Goal: Obtain resource: Download file/media

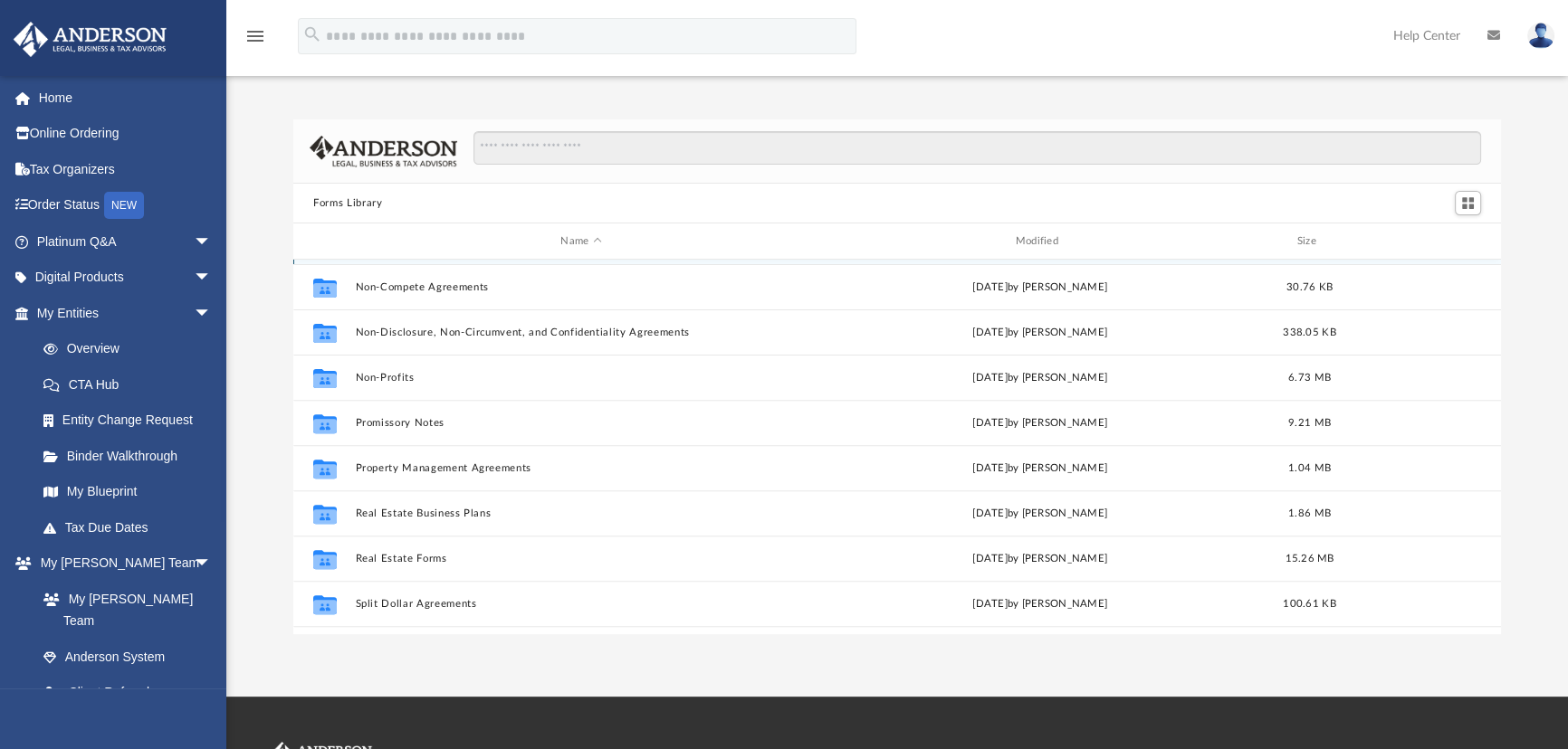
scroll to position [982, 0]
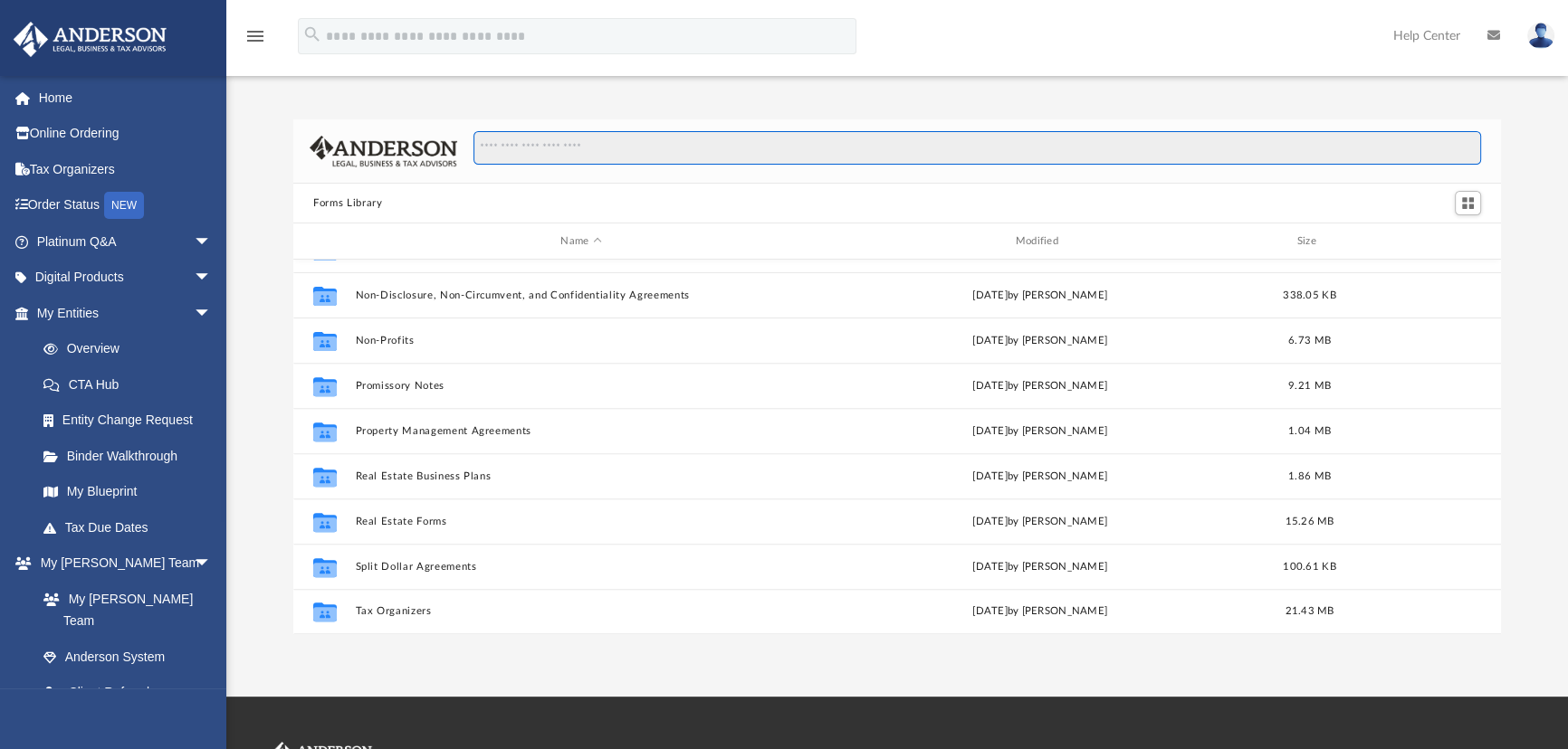
click at [634, 158] on input "Search files and folders" at bounding box center [977, 147] width 1007 height 34
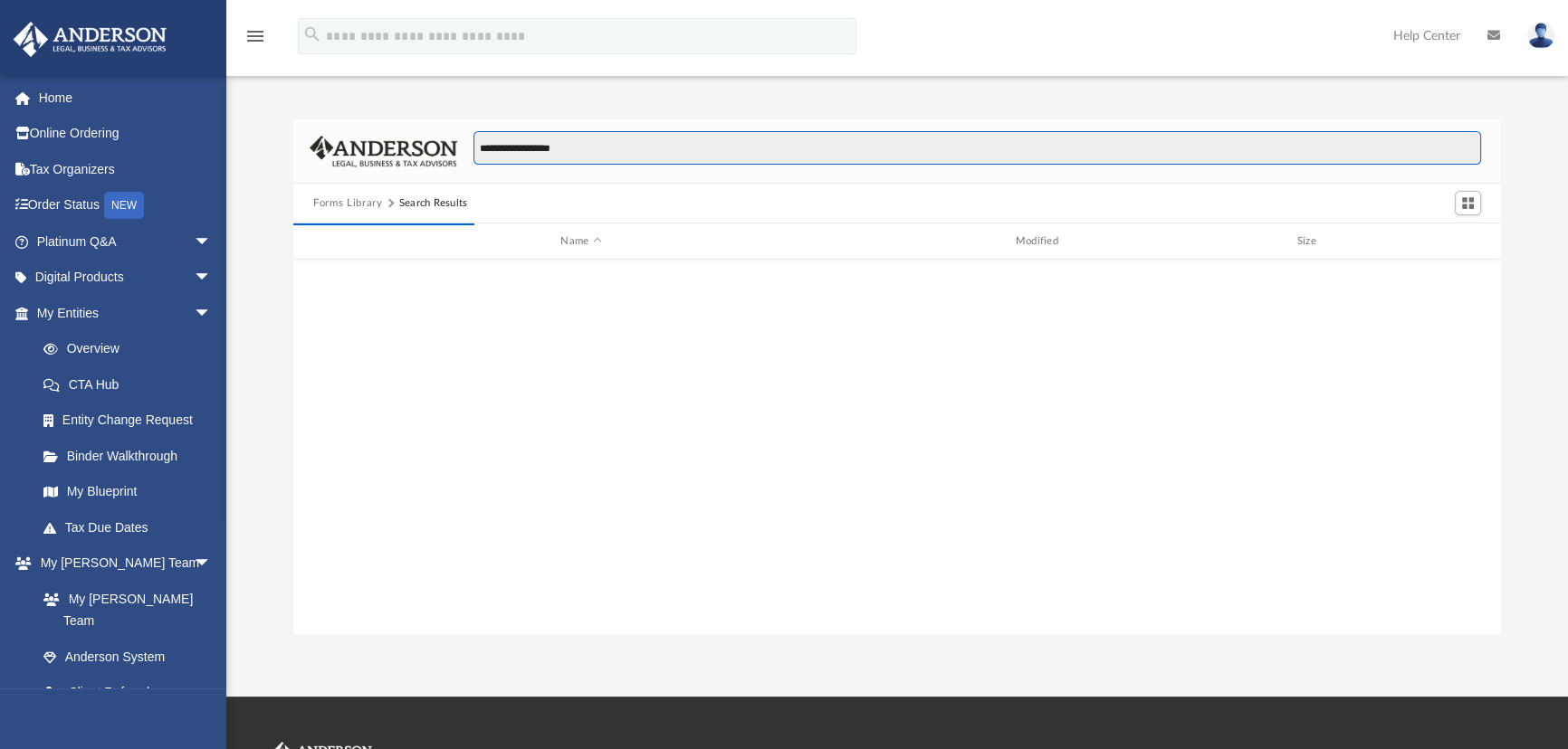
scroll to position [344, 1195]
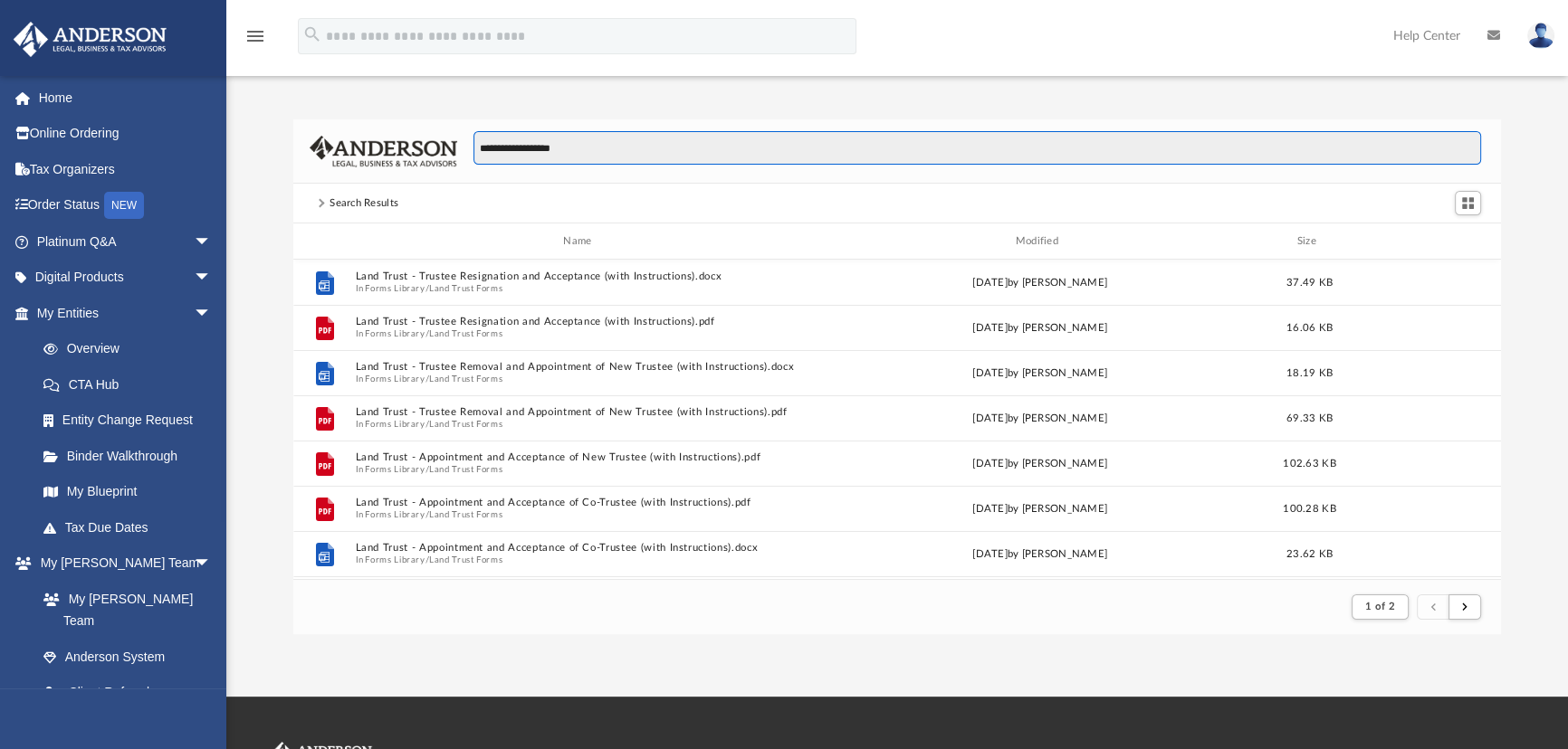
type input "**********"
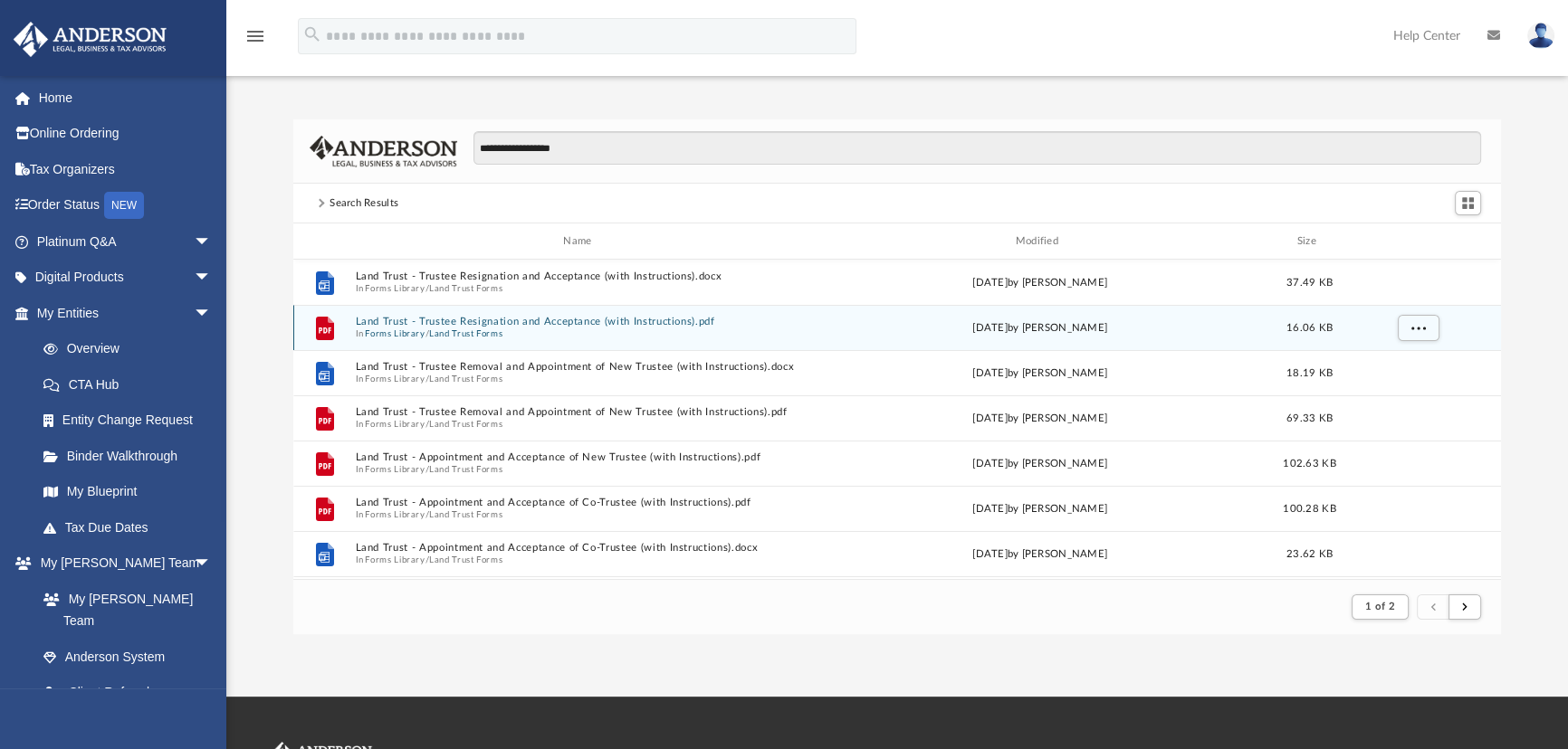
click at [378, 323] on button "Land Trust - Trustee Resignation and Acceptance (with Instructions).pdf" at bounding box center [580, 321] width 450 height 12
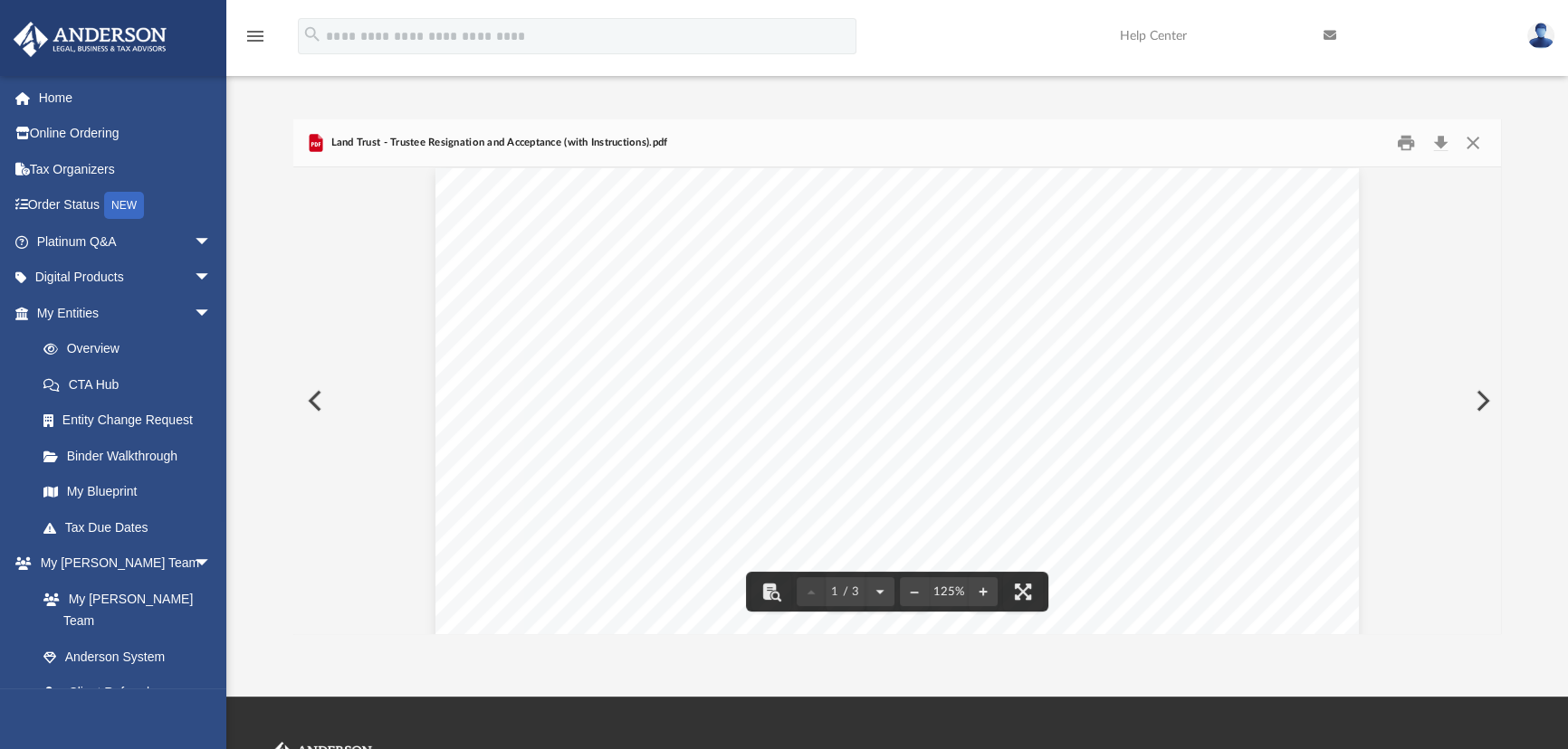
scroll to position [0, 0]
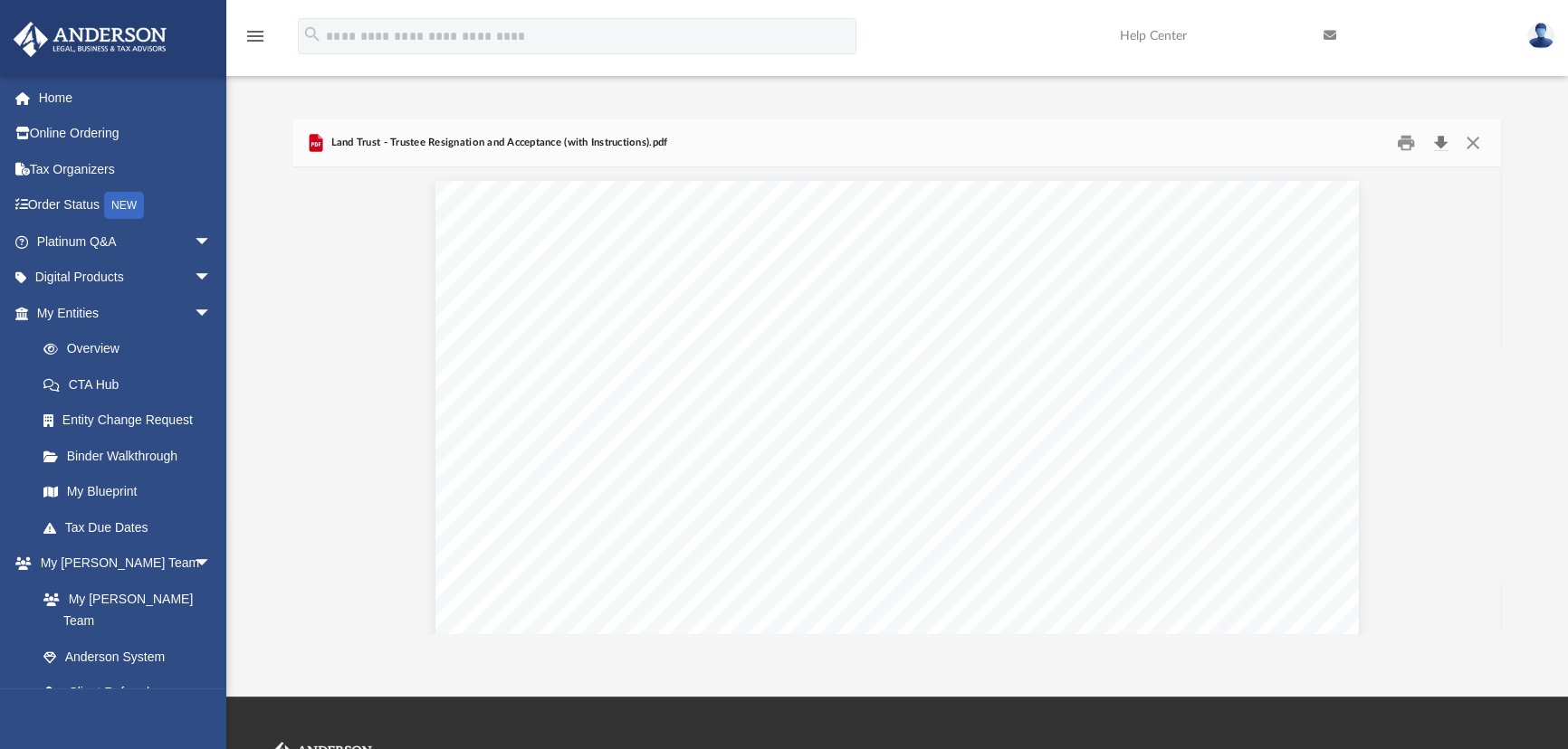
click at [1431, 144] on button "Download" at bounding box center [1440, 144] width 32 height 28
click at [1470, 144] on button "Close" at bounding box center [1472, 144] width 32 height 28
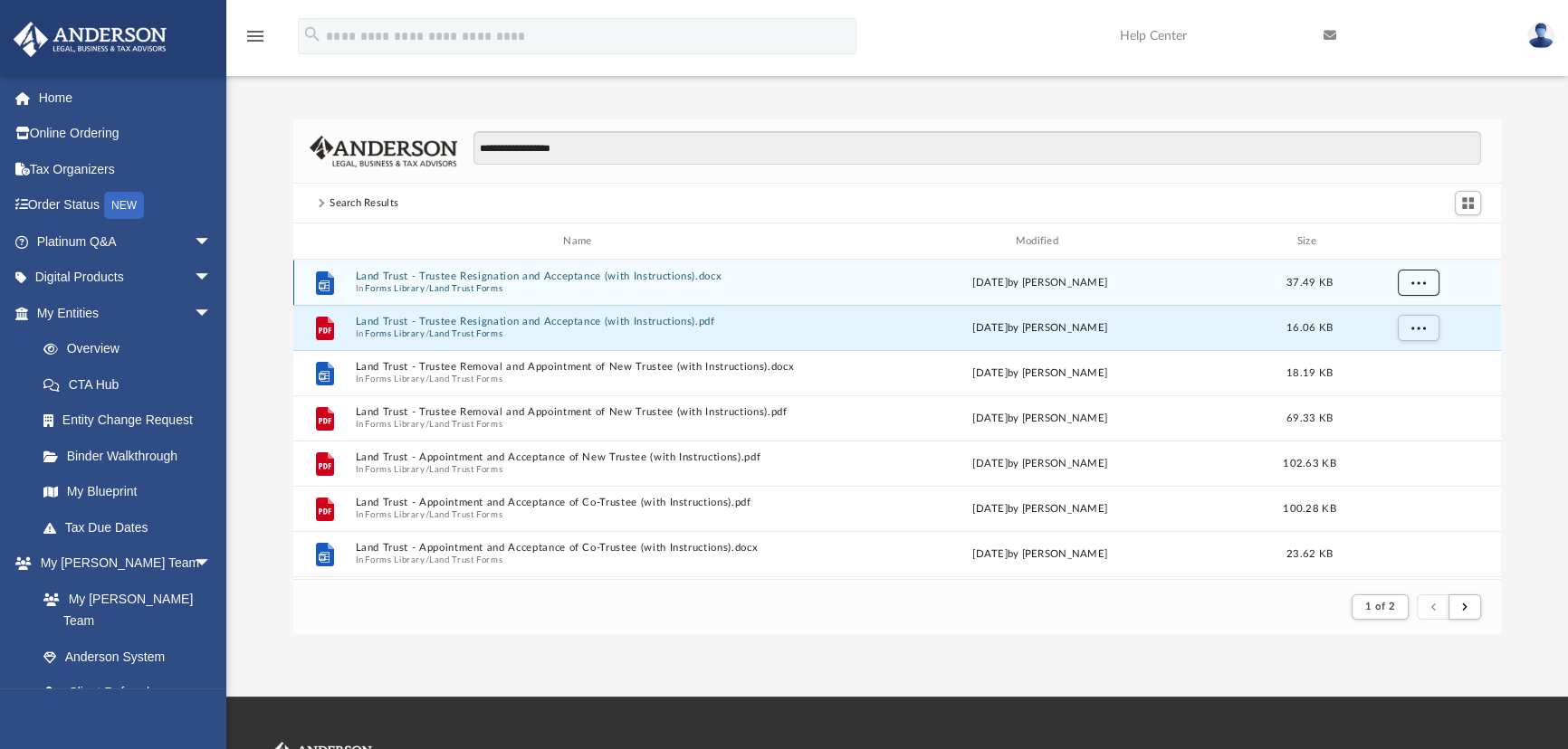
click at [1424, 284] on span "More options" at bounding box center [1419, 282] width 15 height 10
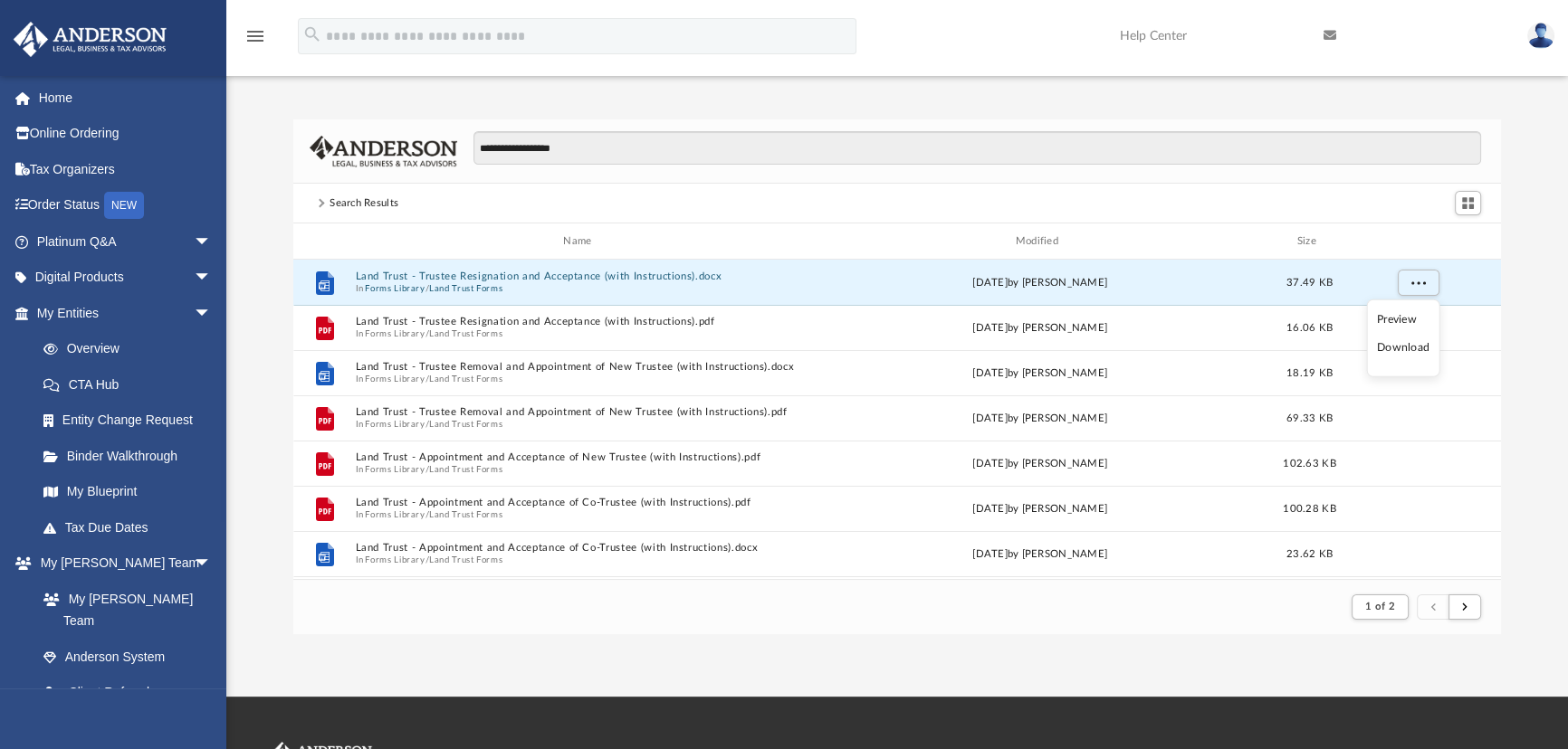
click at [1392, 349] on li "Download" at bounding box center [1404, 348] width 53 height 19
click at [482, 277] on button "Land Trust - Trustee Resignation and Acceptance (with Instructions).docx" at bounding box center [580, 276] width 450 height 12
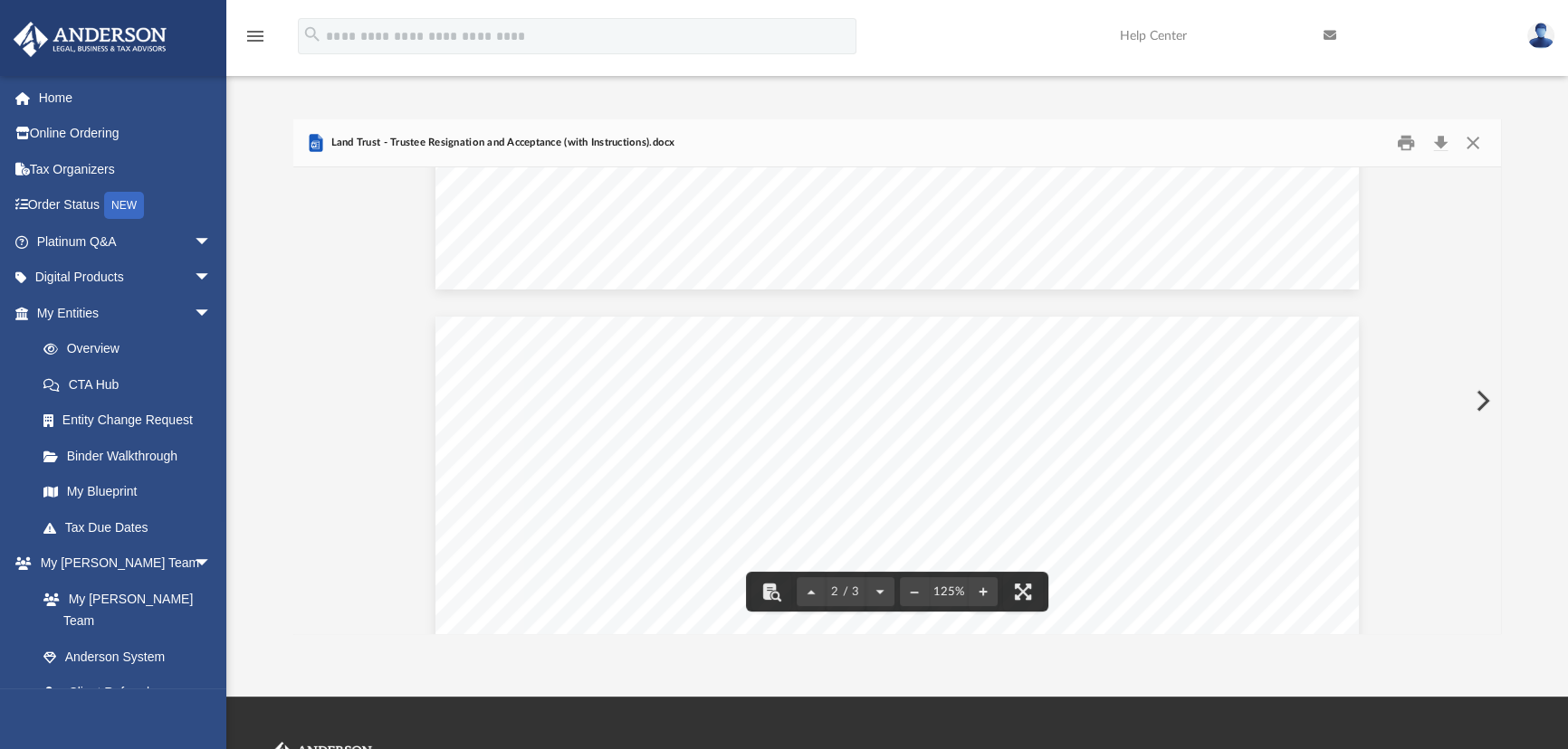
scroll to position [1068, 0]
drag, startPoint x: 756, startPoint y: 517, endPoint x: 1006, endPoint y: 518, distance: 250.0
click at [436, 334] on span "The ___________________________ Trust" at bounding box center [436, 334] width 0 height 0
click at [1013, 518] on span "Page 2" at bounding box center [1016, 516] width 6 height 19
drag, startPoint x: 1006, startPoint y: 518, endPoint x: 760, endPoint y: 502, distance: 246.5
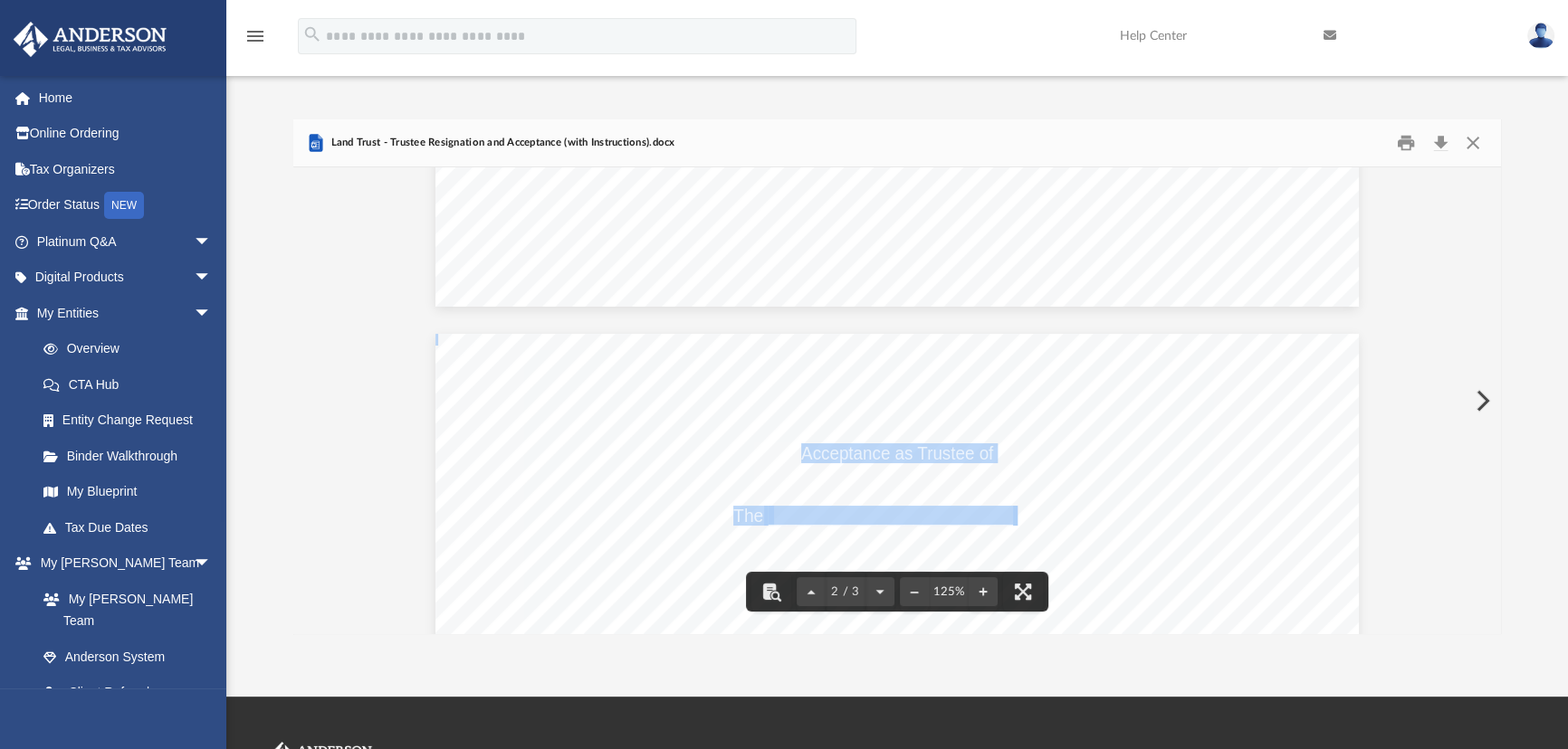
click at [801, 454] on span "Acceptance as Trustee of" at bounding box center [897, 453] width 191 height 19
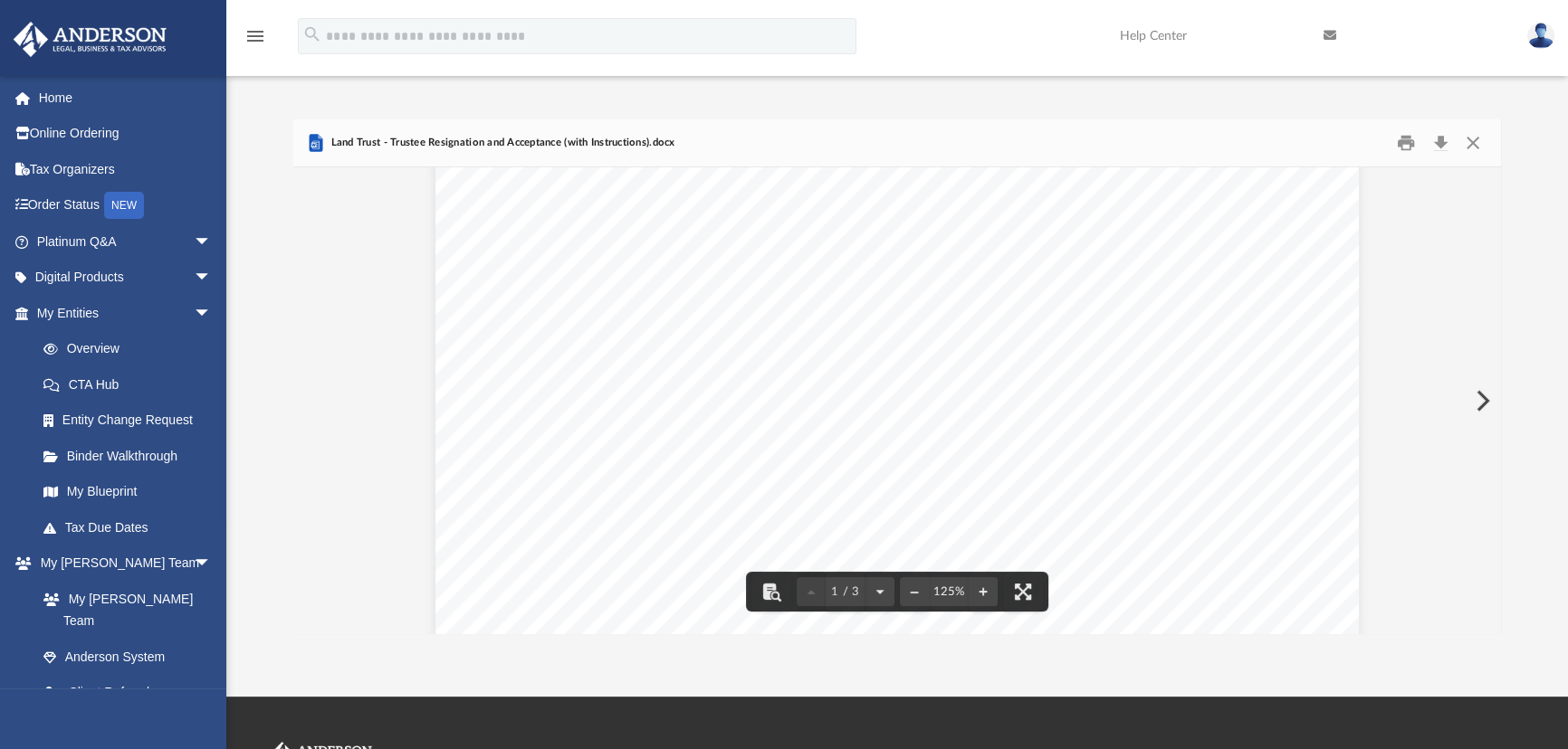
scroll to position [0, 0]
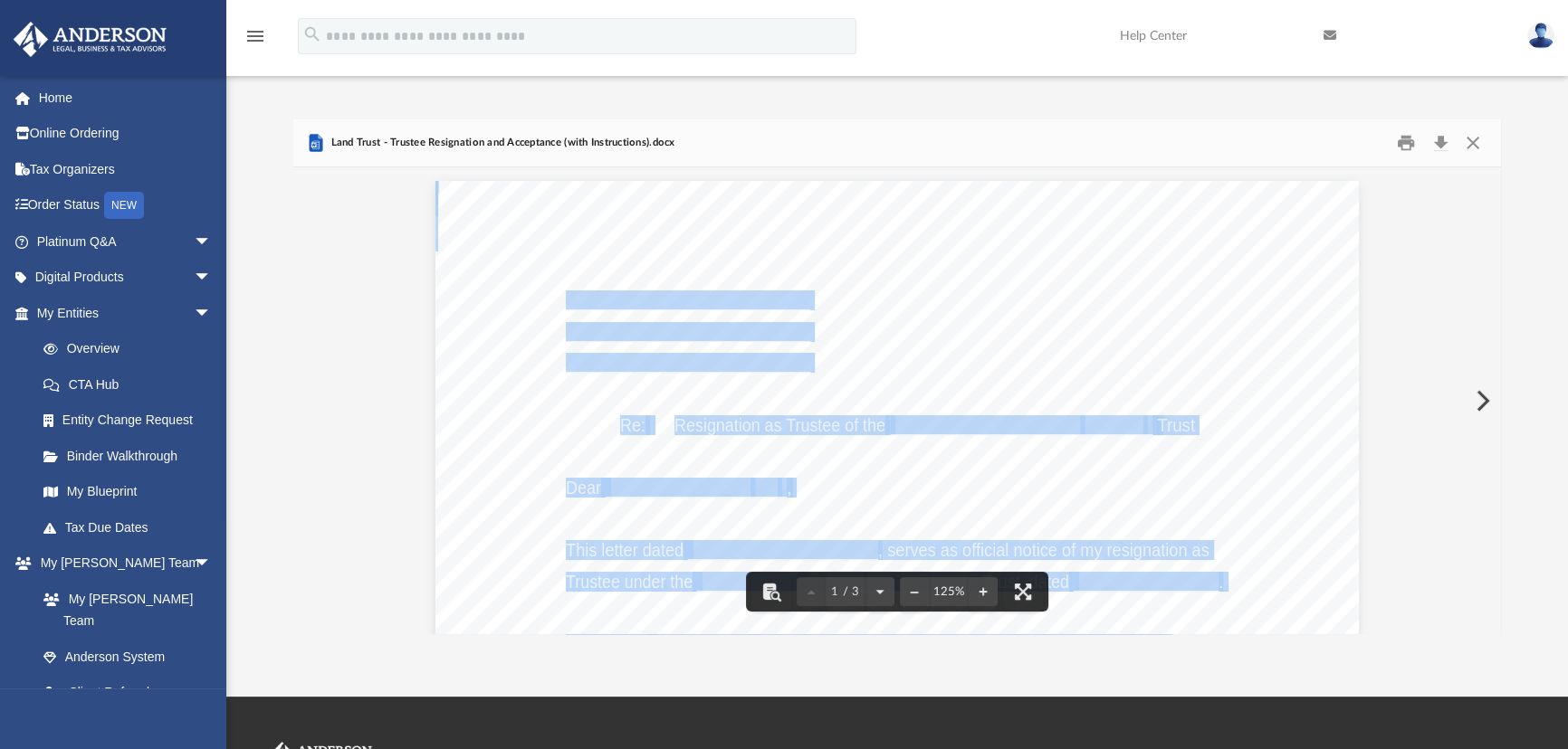
drag, startPoint x: 560, startPoint y: 304, endPoint x: 982, endPoint y: 502, distance: 466.1
click at [920, 424] on span "_____________________" at bounding box center [986, 425] width 191 height 19
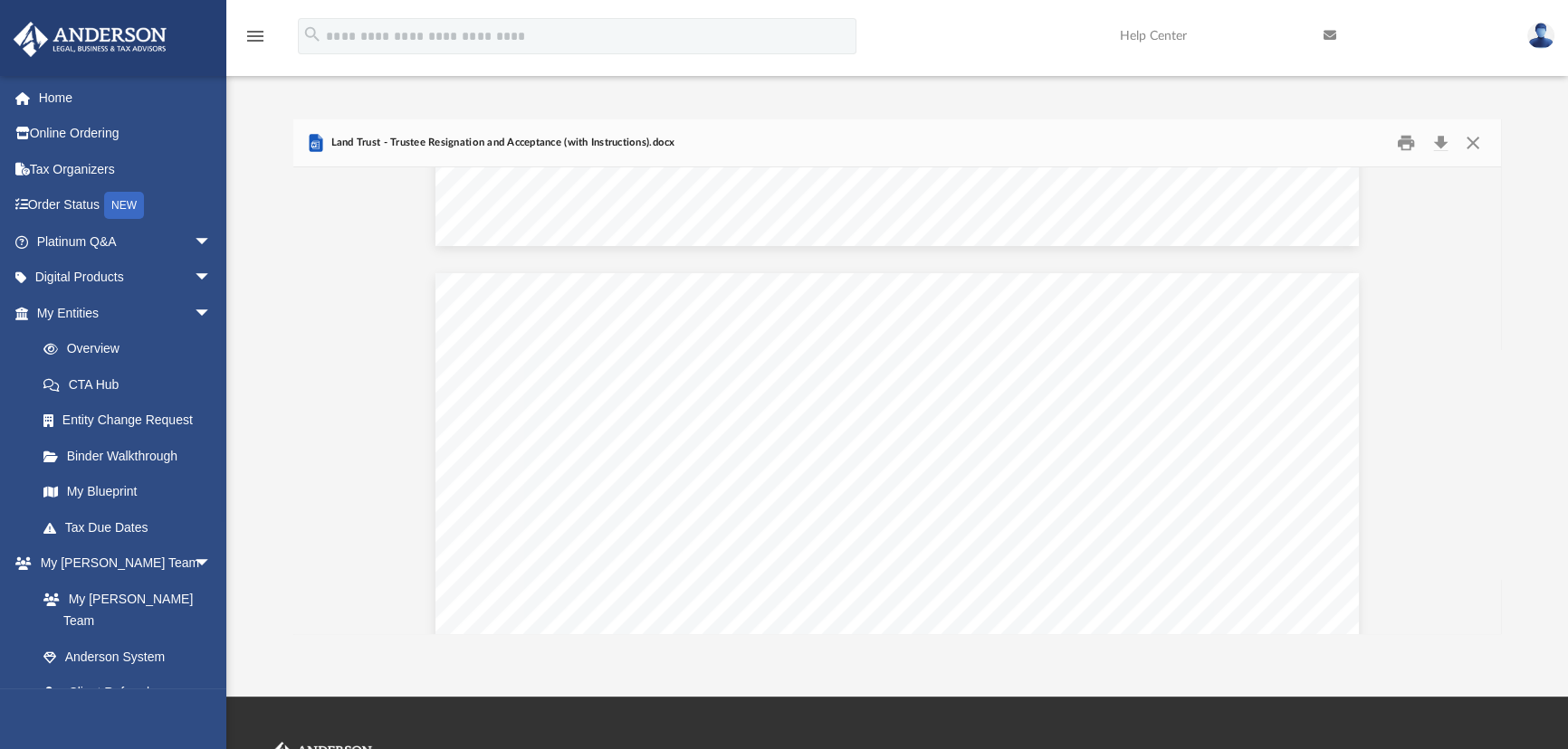
scroll to position [1151, 0]
